Goal: Transaction & Acquisition: Purchase product/service

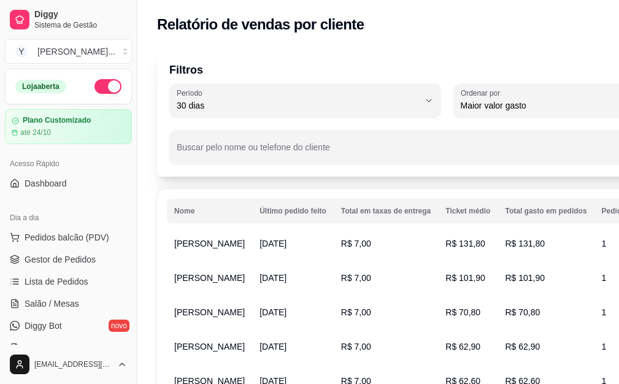
select select "30"
select select "HIGHEST_TOTAL_SPENT_WITH_ORDERS"
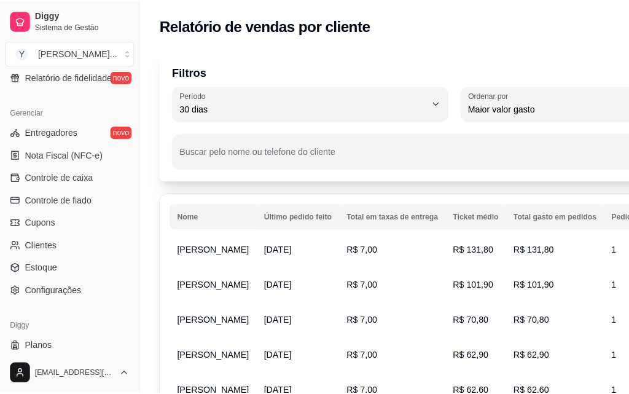
scroll to position [490, 0]
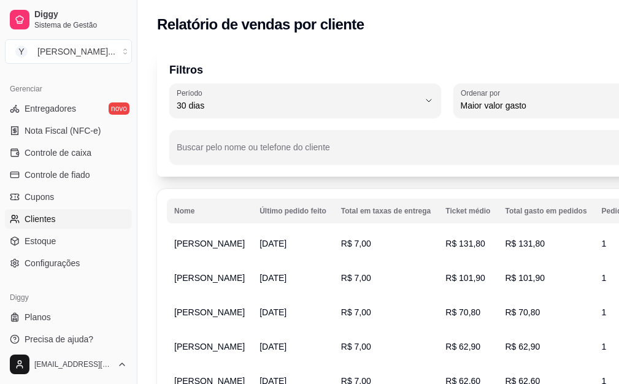
click at [47, 218] on span "Clientes" at bounding box center [40, 219] width 31 height 12
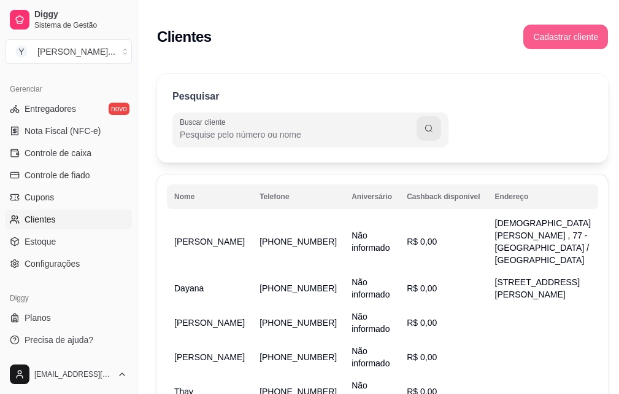
click at [561, 41] on button "Cadastrar cliente" at bounding box center [566, 37] width 85 height 25
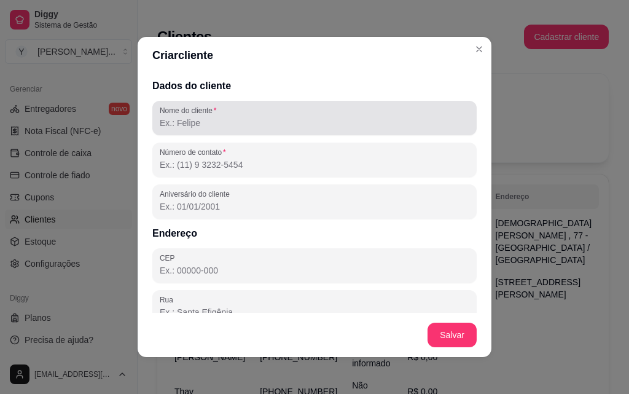
click at [268, 119] on input "Nome do cliente" at bounding box center [314, 123] width 309 height 12
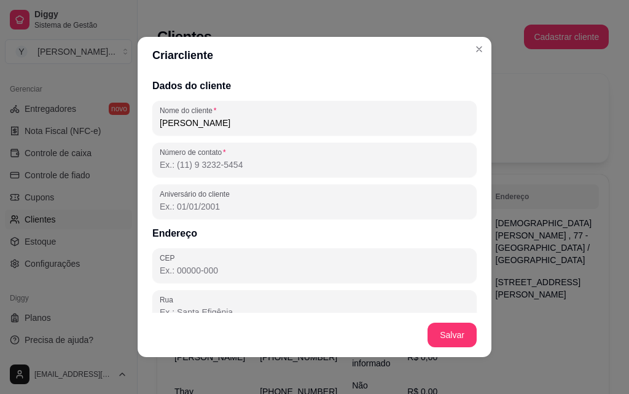
type input "[PERSON_NAME]"
click at [293, 163] on input "Número de contato" at bounding box center [314, 164] width 309 height 12
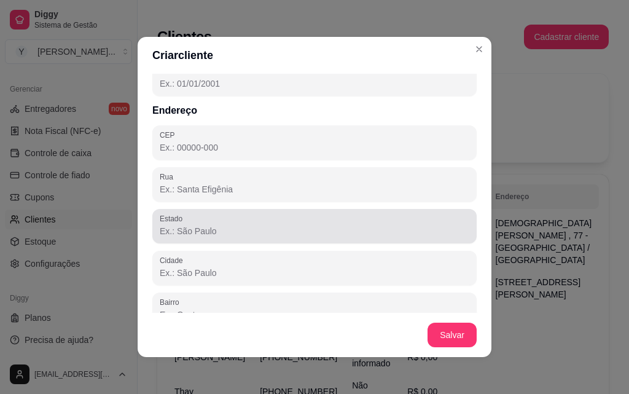
type input "[PHONE_NUMBER]"
click at [250, 225] on input "Estado" at bounding box center [314, 231] width 309 height 12
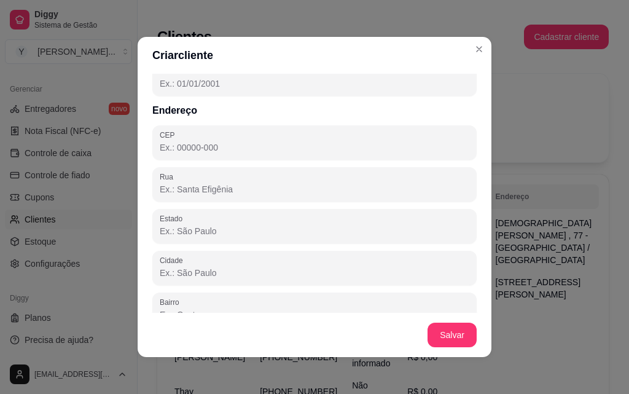
type input "PB"
type input "58434-152"
type input "Campina Grande"
type input "Serrotão"
type input "37"
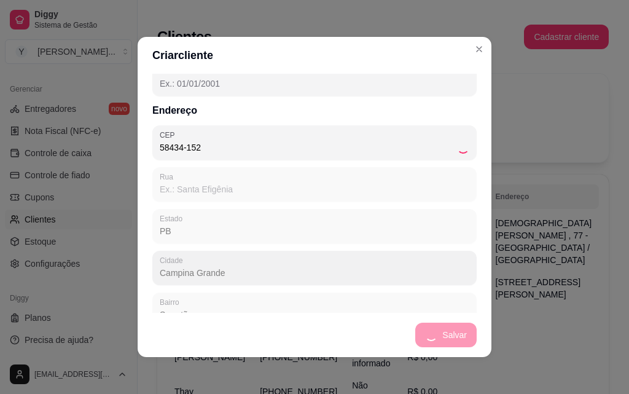
type input "Rua [PERSON_NAME]"
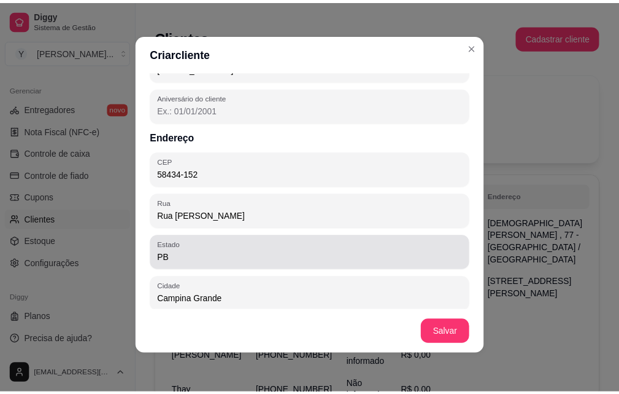
scroll to position [184, 0]
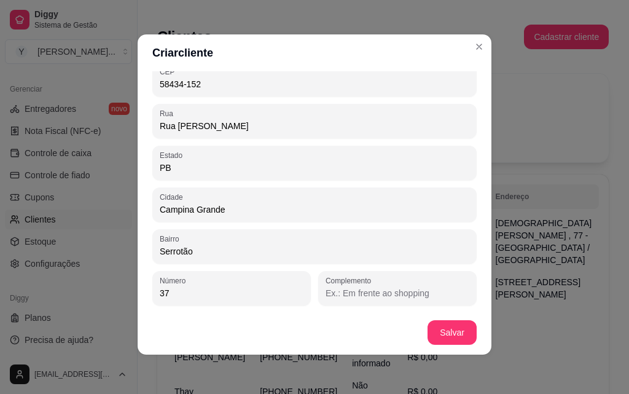
click at [195, 293] on input "37" at bounding box center [232, 293] width 144 height 12
type input "3"
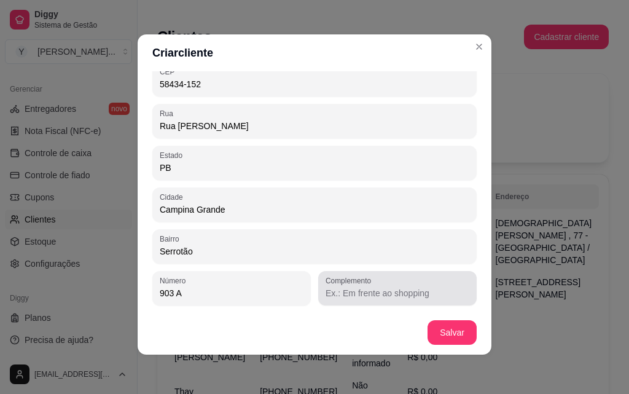
type input "903 A"
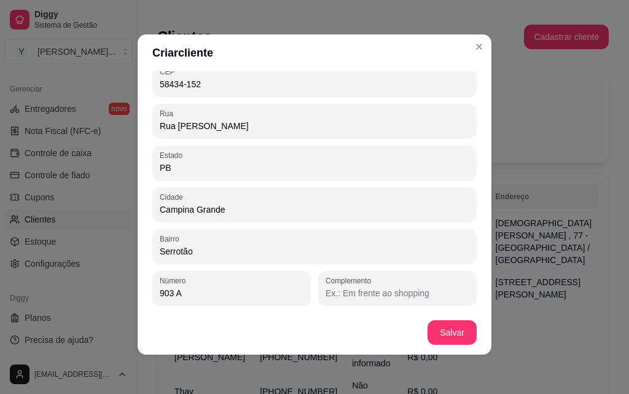
click at [325, 295] on input "Complemento" at bounding box center [397, 293] width 144 height 12
type input "RESIDENCIAL BELAGIO"
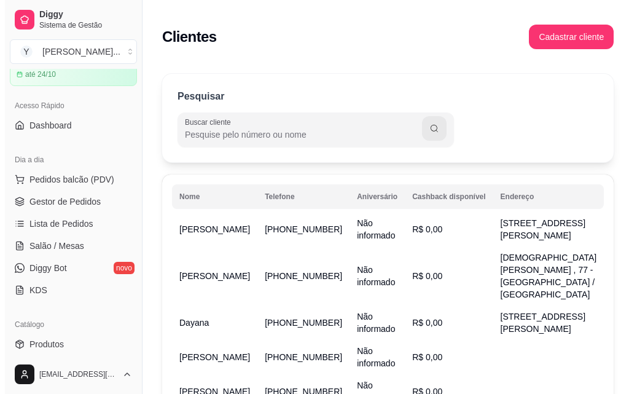
scroll to position [0, 0]
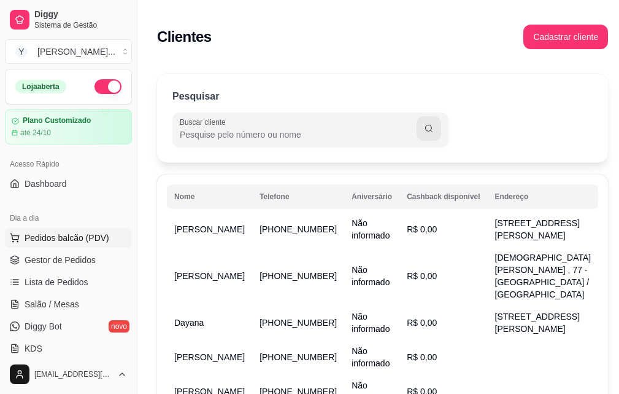
click at [68, 239] on span "Pedidos balcão (PDV)" at bounding box center [67, 237] width 85 height 12
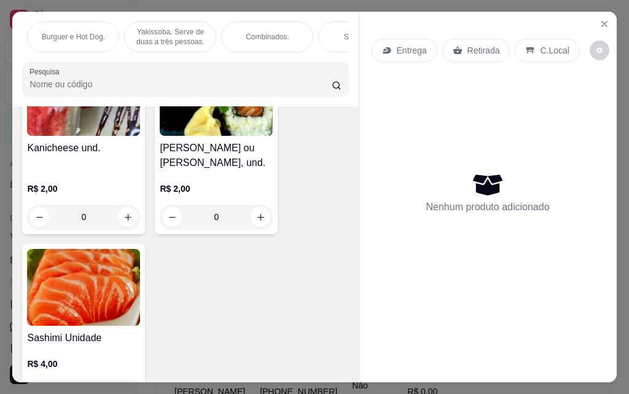
scroll to position [0, 393]
click at [261, 32] on p "Combinados." at bounding box center [258, 37] width 44 height 10
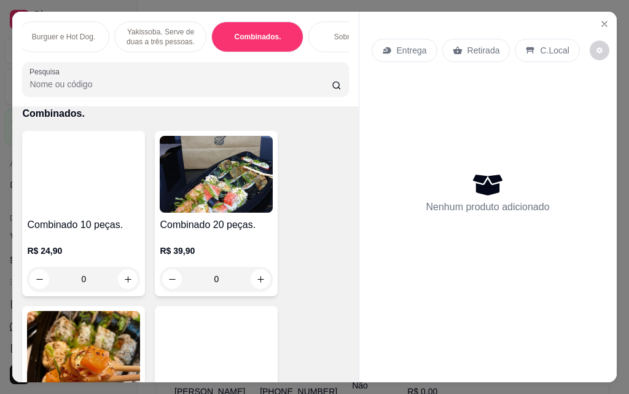
scroll to position [32, 0]
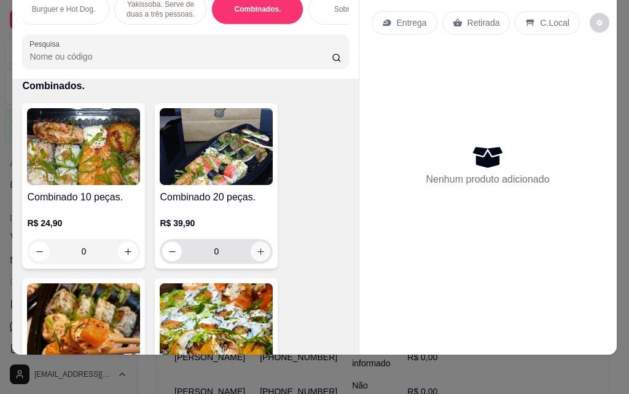
click at [256, 253] on icon "increase-product-quantity" at bounding box center [260, 251] width 9 height 9
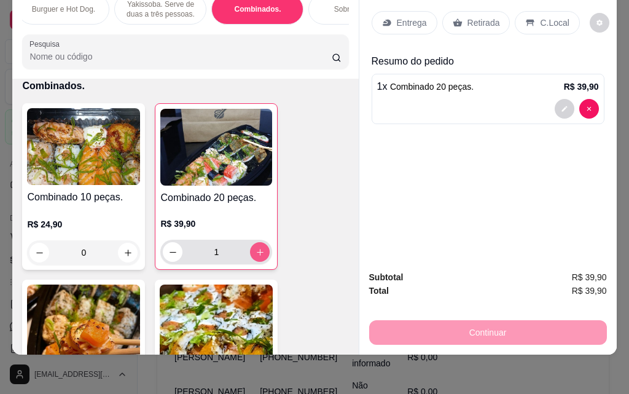
type input "1"
click at [418, 17] on p "Entrega" at bounding box center [412, 23] width 30 height 12
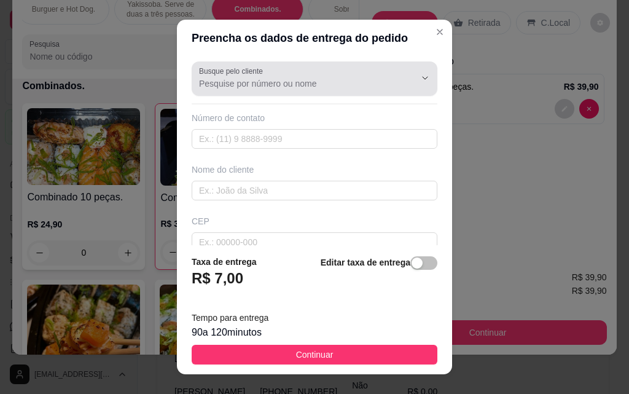
click at [290, 88] on input "Busque pelo cliente" at bounding box center [297, 83] width 196 height 12
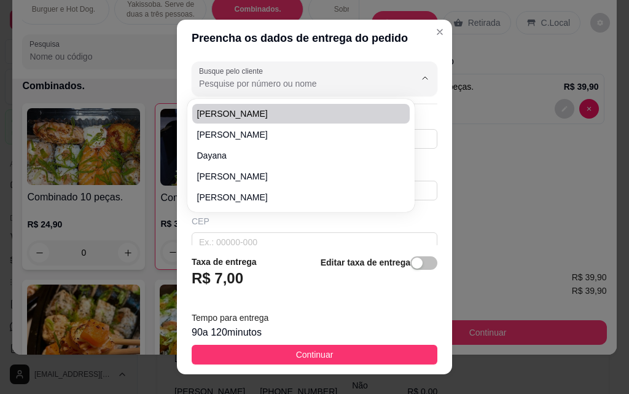
click at [242, 111] on span "[PERSON_NAME]" at bounding box center [294, 113] width 195 height 12
type input "[PERSON_NAME]"
type input "8387401035"
type input "[PERSON_NAME]"
type input "58434152"
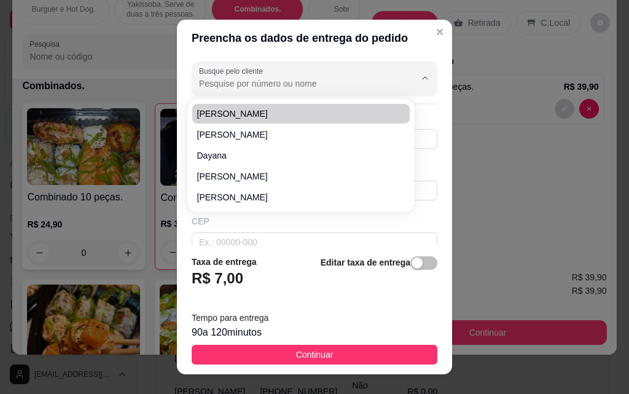
type input "Rua [PERSON_NAME]"
type input "903 A"
type input "Serrotão"
type input "Campina Grande"
type input "RESIDENCIAL BELAGIO"
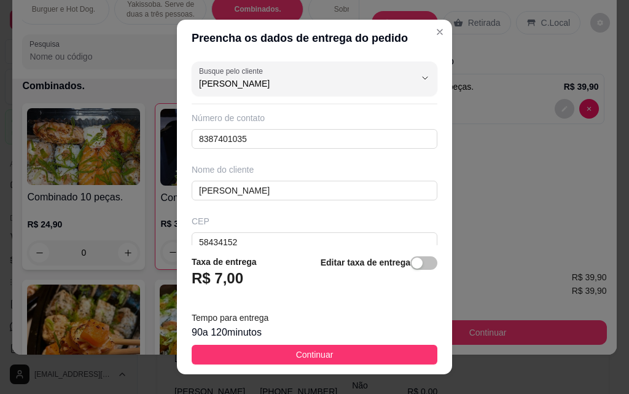
click at [317, 362] on button "Continuar" at bounding box center [315, 354] width 246 height 20
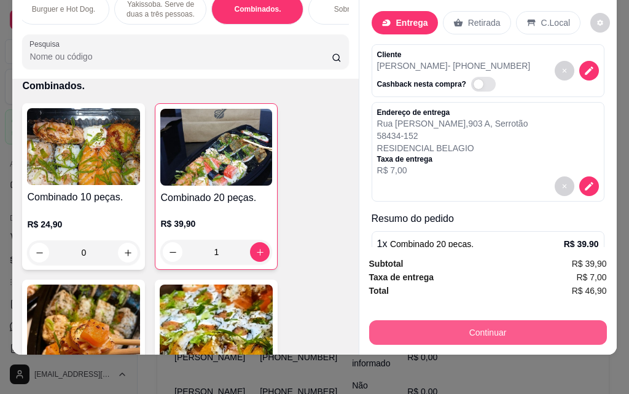
click at [512, 323] on button "Continuar" at bounding box center [488, 332] width 238 height 25
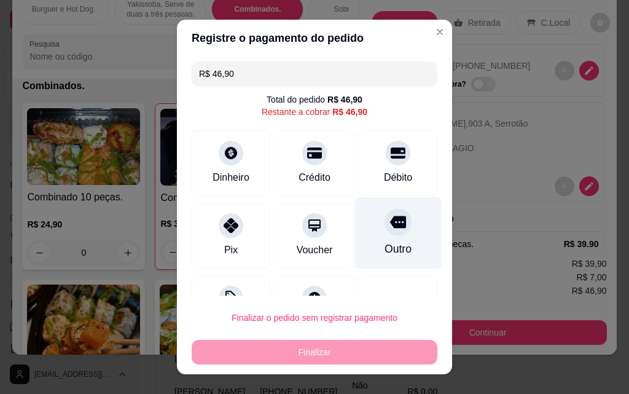
click at [388, 246] on div "Outro" at bounding box center [397, 249] width 27 height 16
type input "R$ 0,00"
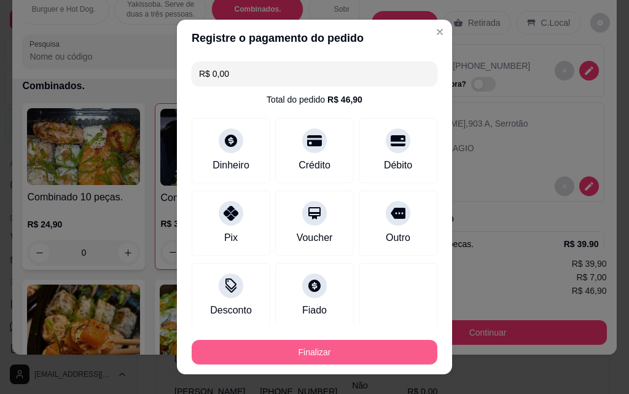
click at [308, 348] on button "Finalizar" at bounding box center [315, 352] width 246 height 25
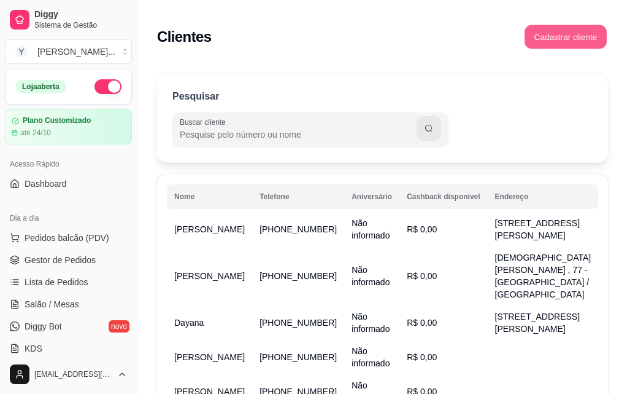
click at [548, 41] on button "Cadastrar cliente" at bounding box center [566, 37] width 82 height 24
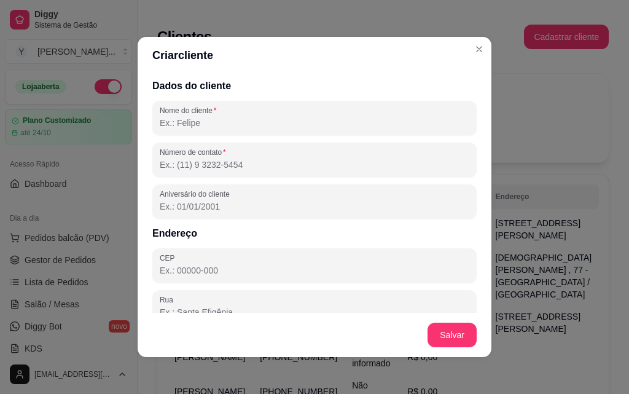
drag, startPoint x: 383, startPoint y: 128, endPoint x: 391, endPoint y: 122, distance: 10.1
click at [384, 126] on input "Nome do cliente" at bounding box center [314, 123] width 309 height 12
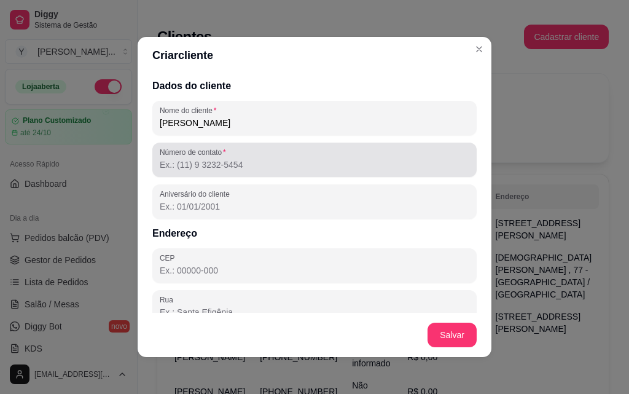
type input "[PERSON_NAME]"
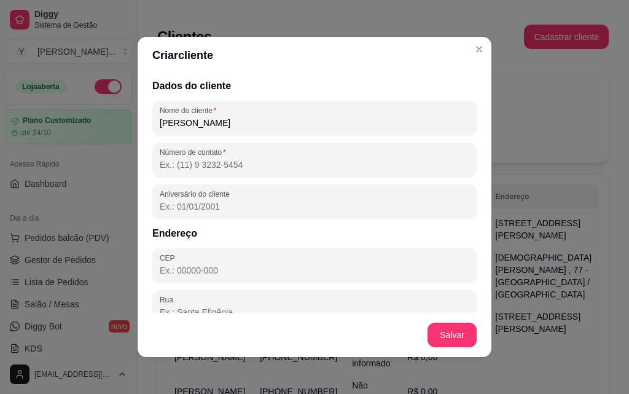
click at [237, 170] on input "Número de contato" at bounding box center [314, 164] width 309 height 12
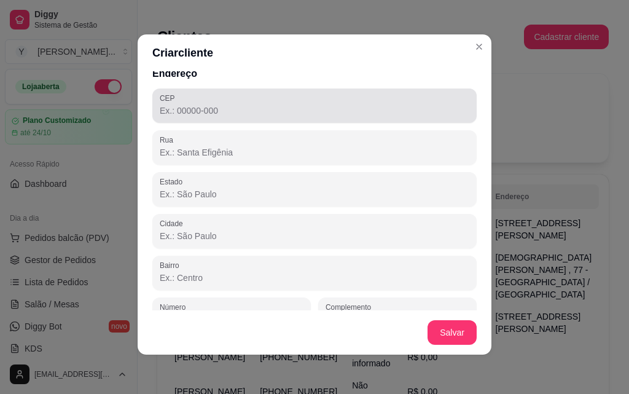
scroll to position [184, 0]
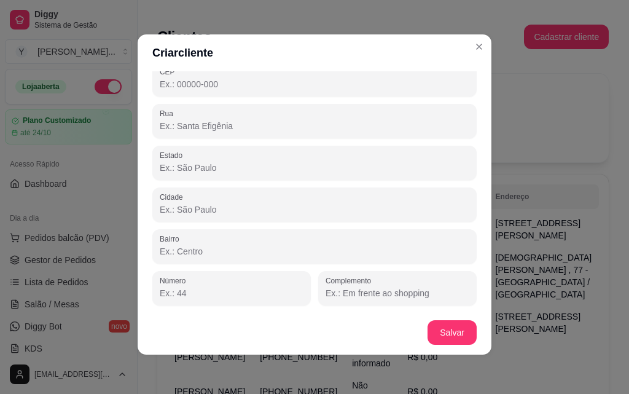
click at [233, 165] on input "Estado" at bounding box center [314, 167] width 309 height 12
type input "PB"
type input "58434-152"
type input "Campina Grande"
type input "Serrotão"
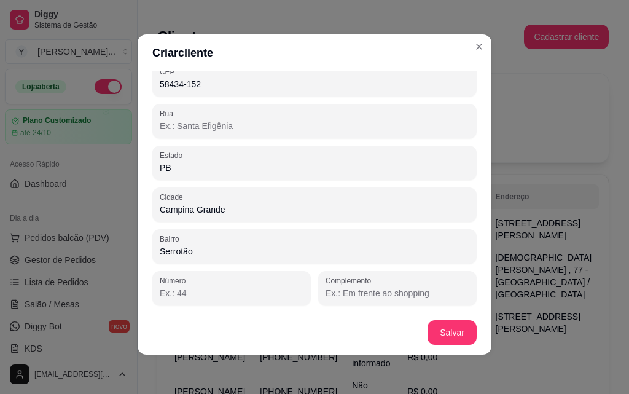
type input "37"
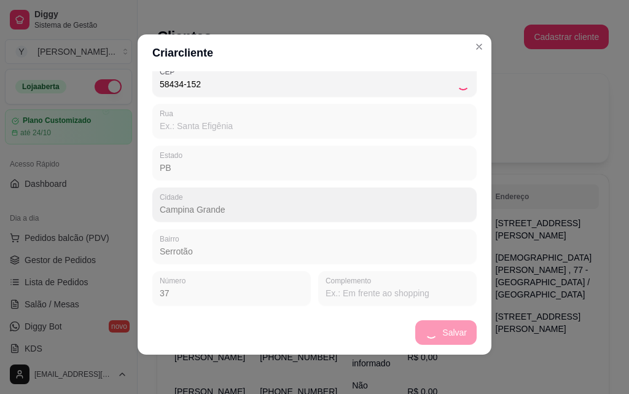
type input "Rua [PERSON_NAME]"
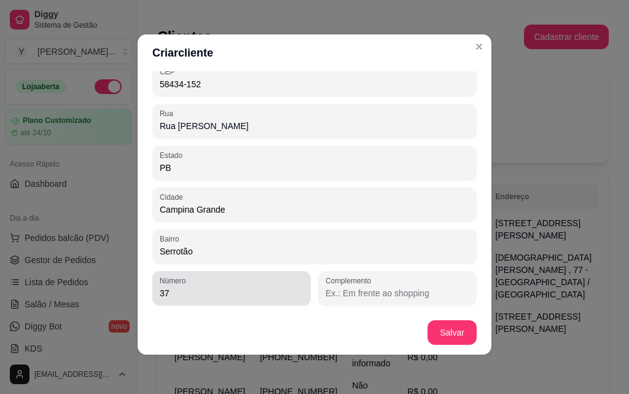
click at [186, 293] on input "37" at bounding box center [232, 293] width 144 height 12
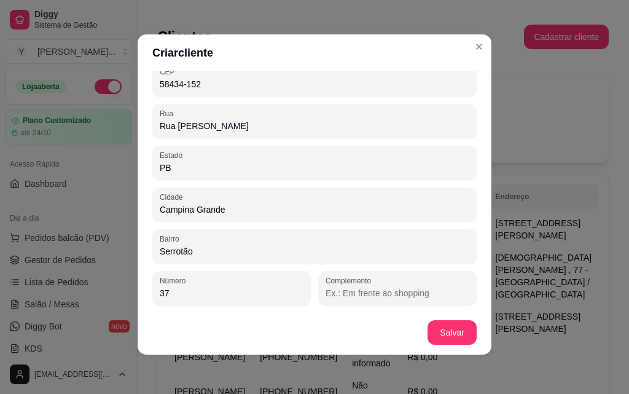
type input "3"
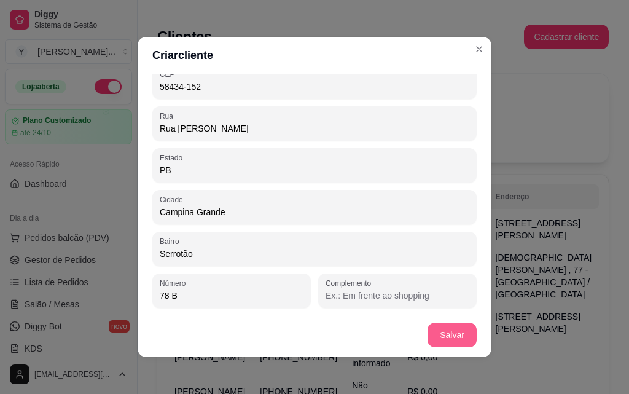
type input "78 B"
click at [459, 333] on button "Salvar" at bounding box center [452, 335] width 48 height 24
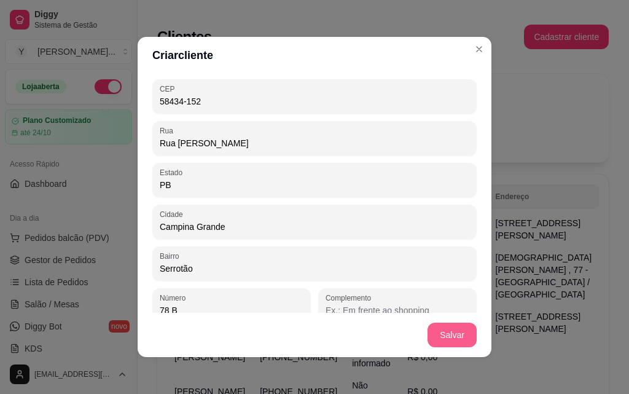
scroll to position [198, 0]
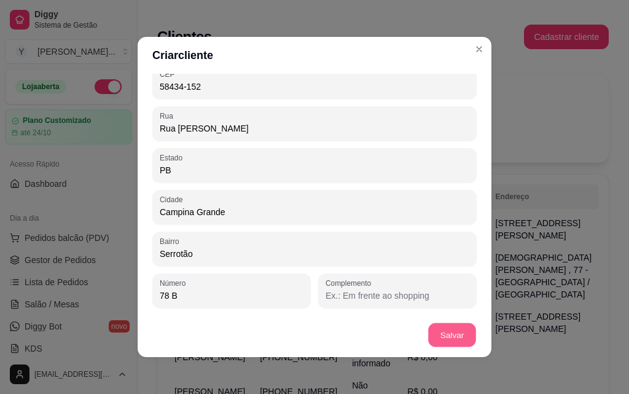
click at [451, 336] on button "Salvar" at bounding box center [452, 335] width 48 height 24
click at [441, 337] on button "Salvar" at bounding box center [452, 335] width 48 height 24
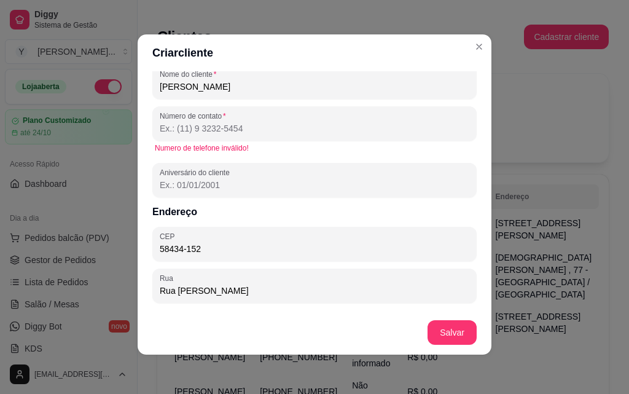
scroll to position [0, 0]
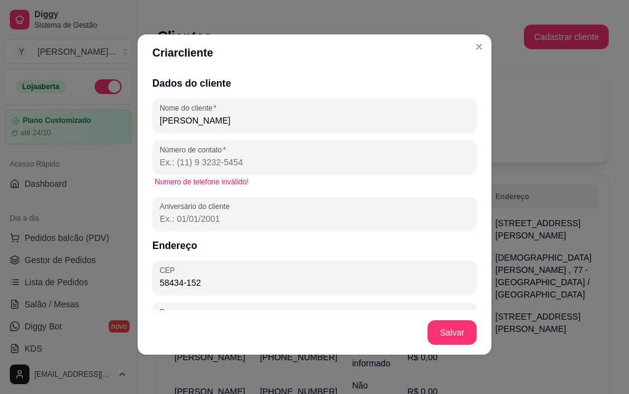
click at [268, 167] on input "Número de contato" at bounding box center [314, 162] width 309 height 12
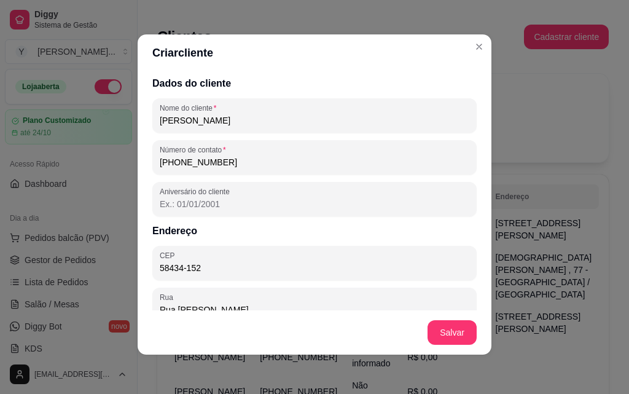
click at [222, 166] on input "[PHONE_NUMBER]" at bounding box center [314, 162] width 309 height 12
type input "[PHONE_NUMBER][DATE][DATE]"
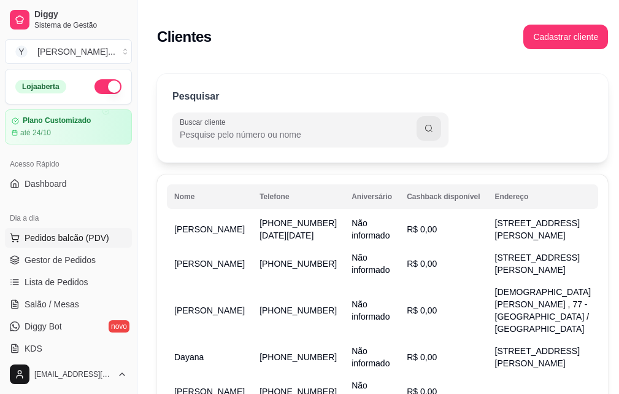
click at [73, 237] on span "Pedidos balcão (PDV)" at bounding box center [67, 237] width 85 height 12
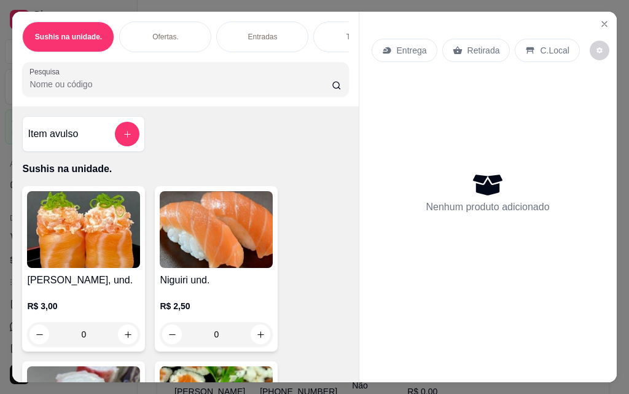
click at [186, 32] on div "Ofertas." at bounding box center [165, 36] width 92 height 31
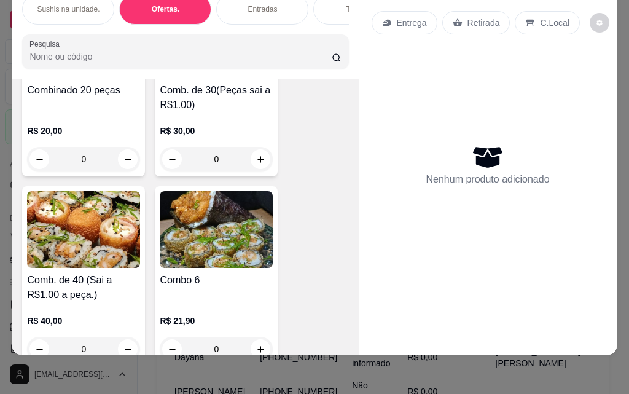
scroll to position [1725, 0]
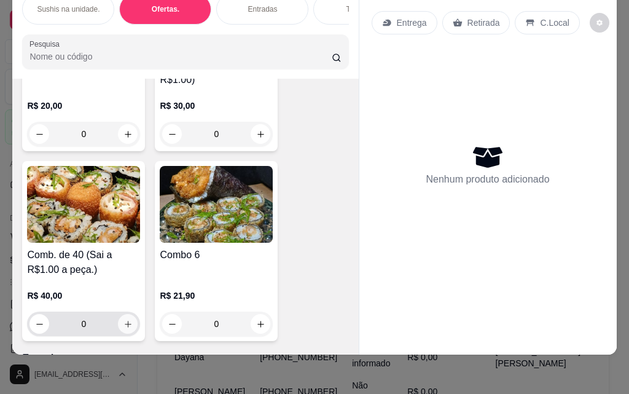
click at [126, 325] on icon "increase-product-quantity" at bounding box center [127, 323] width 9 height 9
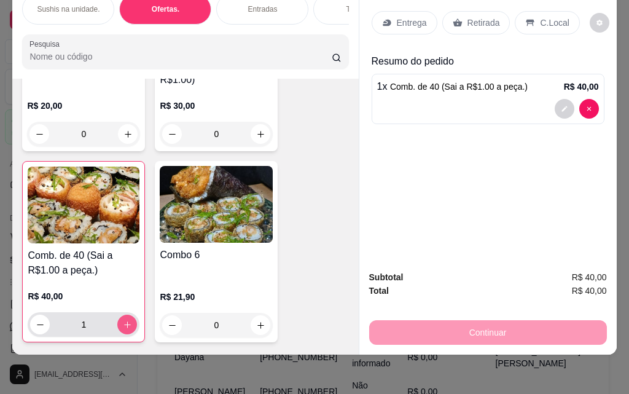
type input "1"
click at [480, 17] on p "Retirada" at bounding box center [483, 23] width 33 height 12
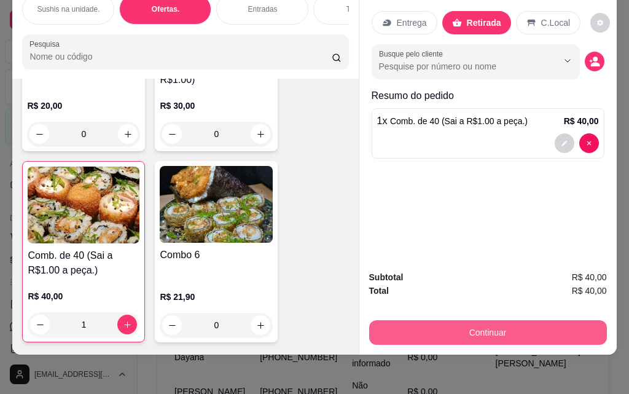
click at [484, 331] on button "Continuar" at bounding box center [488, 332] width 238 height 25
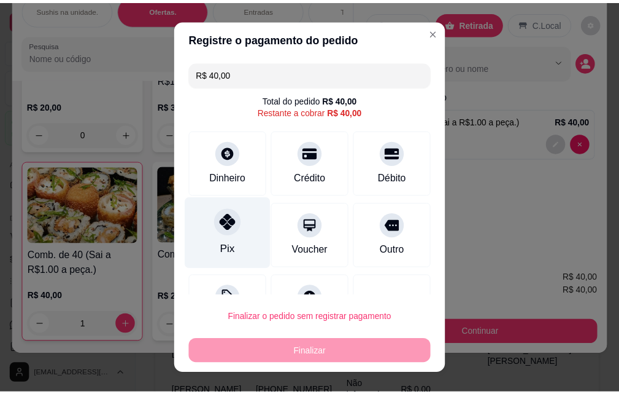
scroll to position [50, 0]
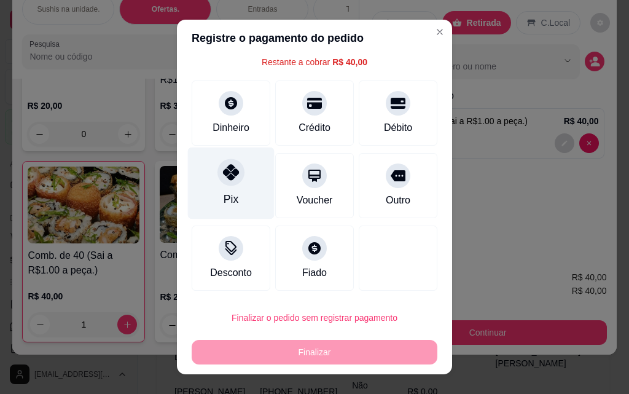
click at [231, 184] on div "Pix" at bounding box center [231, 183] width 87 height 72
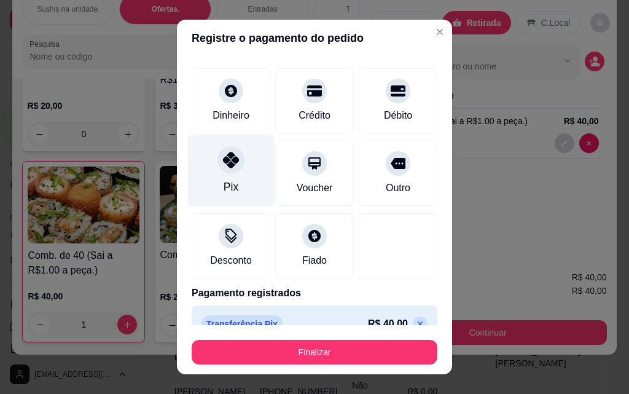
type input "R$ 0,00"
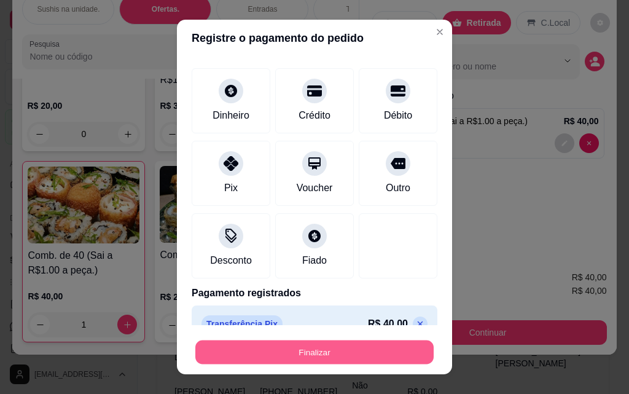
click at [316, 351] on button "Finalizar" at bounding box center [314, 352] width 238 height 24
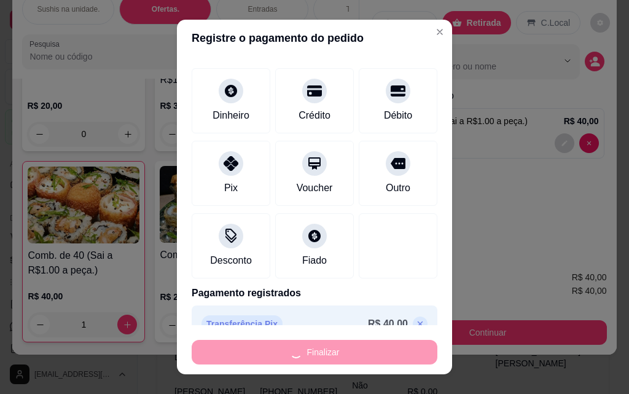
type input "0"
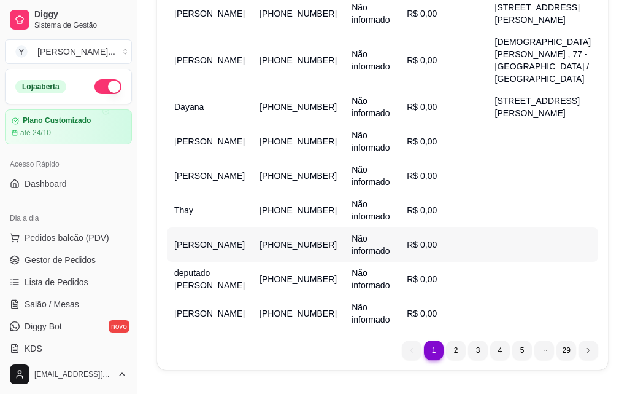
scroll to position [251, 0]
